Goal: Task Accomplishment & Management: Manage account settings

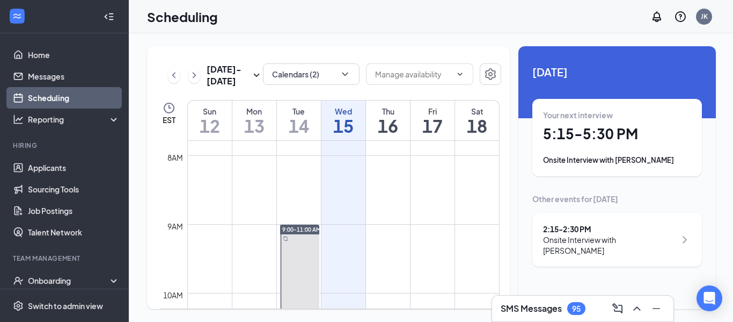
scroll to position [519, 0]
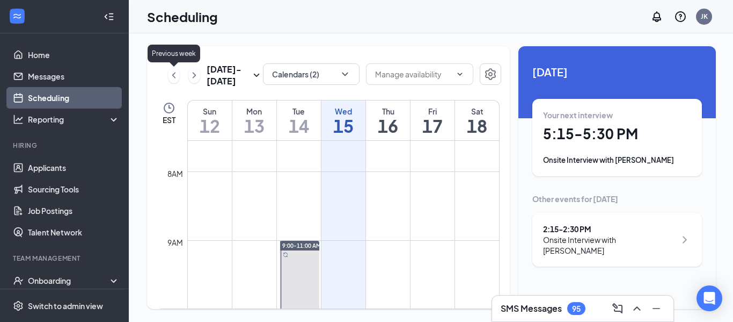
click at [176, 78] on icon "ChevronLeft" at bounding box center [174, 75] width 11 height 13
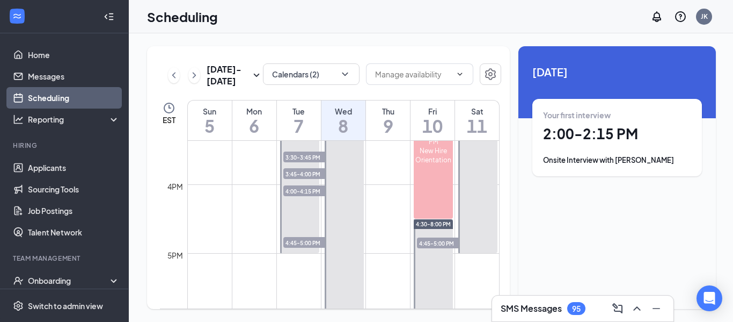
scroll to position [1056, 0]
click at [443, 243] on span "4:45-5:00 PM" at bounding box center [444, 242] width 54 height 11
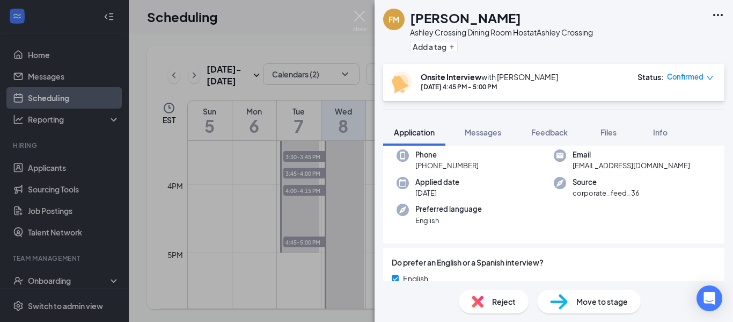
scroll to position [57, 0]
click at [495, 295] on span "Reject" at bounding box center [504, 301] width 24 height 12
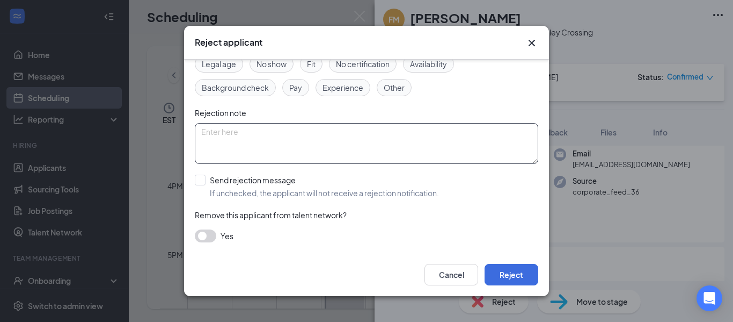
scroll to position [65, 0]
click at [205, 179] on input "Send rejection message If unchecked, the applicant will not receive a rejection…" at bounding box center [317, 188] width 244 height 24
checkbox input "true"
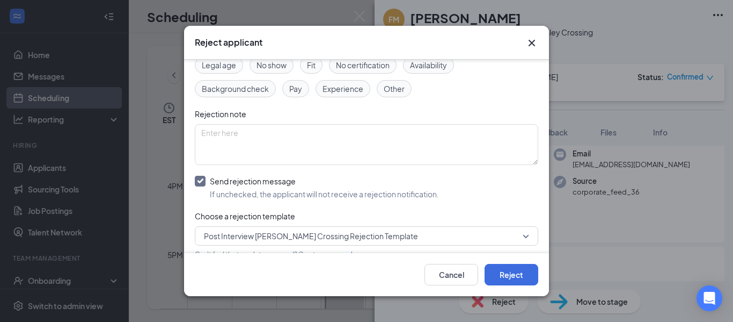
scroll to position [100, 0]
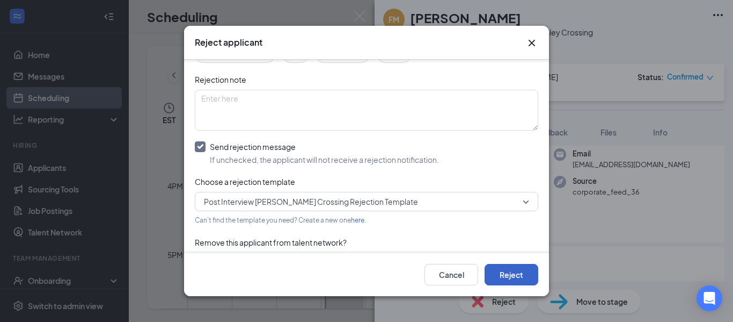
click at [520, 276] on button "Reject" at bounding box center [512, 274] width 54 height 21
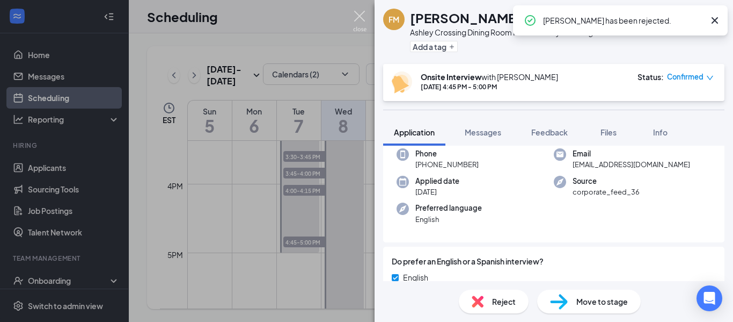
click at [362, 18] on img at bounding box center [359, 21] width 13 height 21
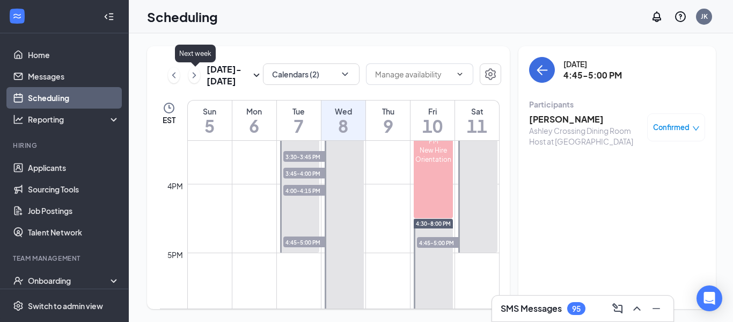
click at [191, 76] on icon "ChevronRight" at bounding box center [194, 75] width 11 height 13
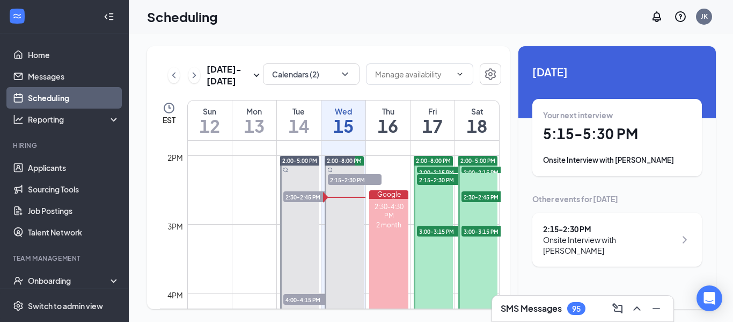
scroll to position [952, 0]
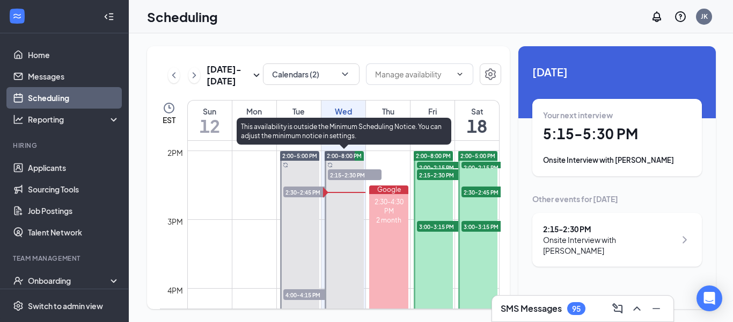
click at [365, 176] on span "2:15-2:30 PM" at bounding box center [355, 174] width 54 height 11
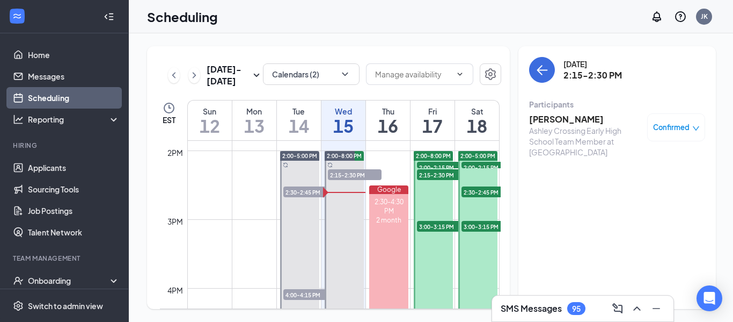
click at [559, 121] on h3 "[PERSON_NAME]" at bounding box center [585, 119] width 113 height 12
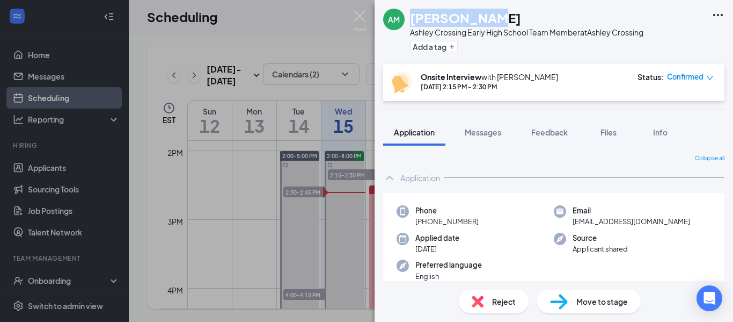
drag, startPoint x: 486, startPoint y: 24, endPoint x: 413, endPoint y: 20, distance: 73.6
click at [413, 20] on div "[PERSON_NAME]" at bounding box center [527, 18] width 234 height 18
copy h1 "[PERSON_NAME]"
drag, startPoint x: 482, startPoint y: 223, endPoint x: 425, endPoint y: 220, distance: 56.5
click at [425, 220] on div "Phone [PHONE_NUMBER]" at bounding box center [475, 216] width 157 height 22
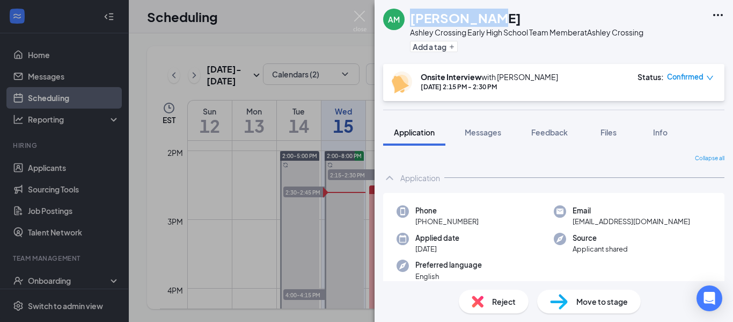
copy span "[PHONE_NUMBER]"
click at [354, 19] on img at bounding box center [359, 21] width 13 height 21
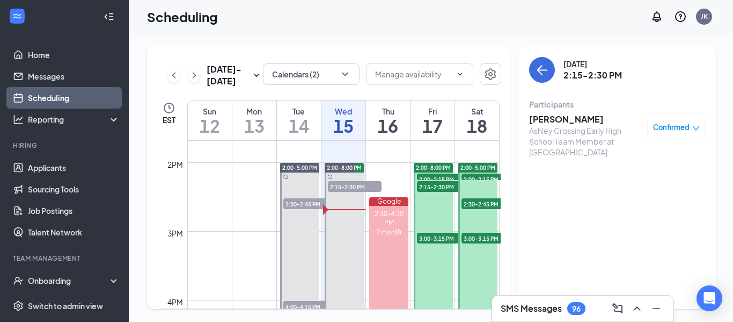
scroll to position [929, 0]
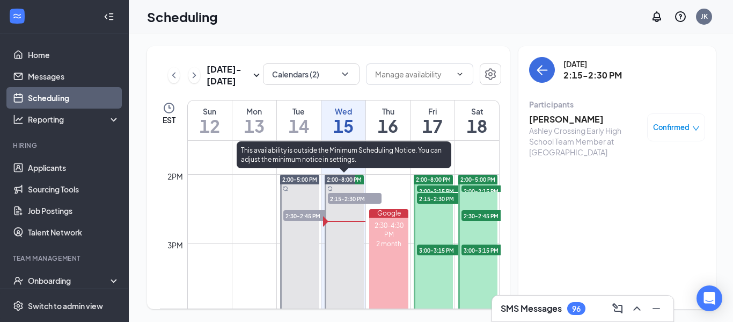
click at [344, 196] on span "2:15-2:30 PM" at bounding box center [355, 198] width 54 height 11
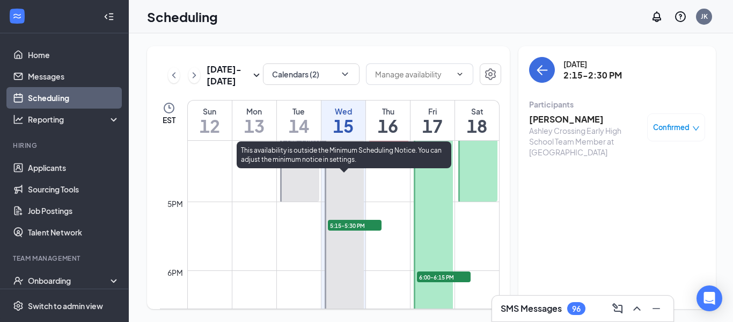
scroll to position [1120, 0]
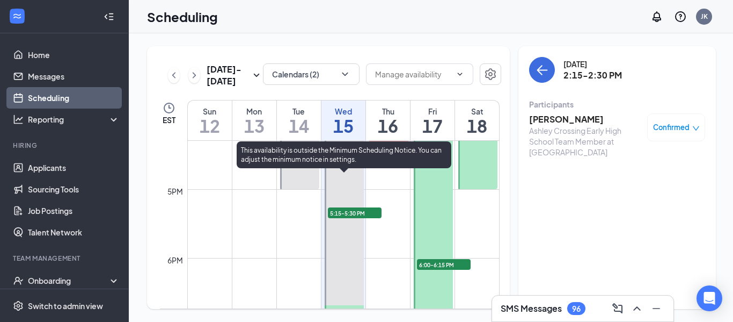
click at [347, 214] on span "5:15-5:30 PM" at bounding box center [355, 212] width 54 height 11
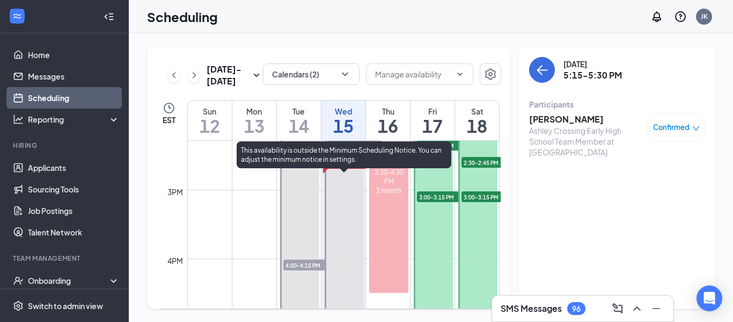
scroll to position [980, 0]
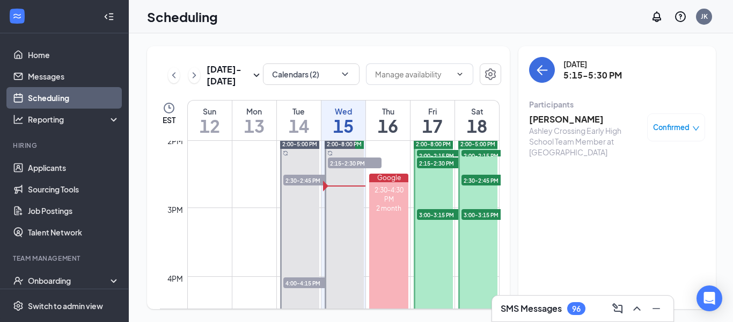
scroll to position [950, 0]
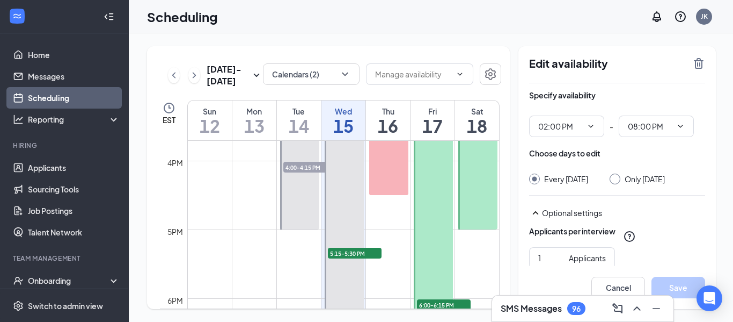
scroll to position [1086, 0]
